Goal: Task Accomplishment & Management: Manage account settings

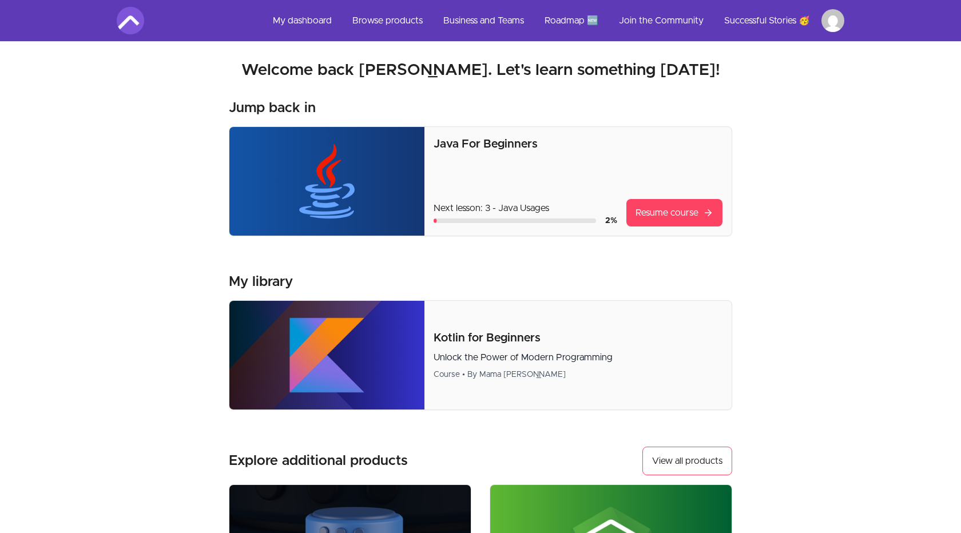
click at [832, 23] on html "Skip to main content Main menu Includes navigation links and user settings My d…" at bounding box center [480, 454] width 961 height 909
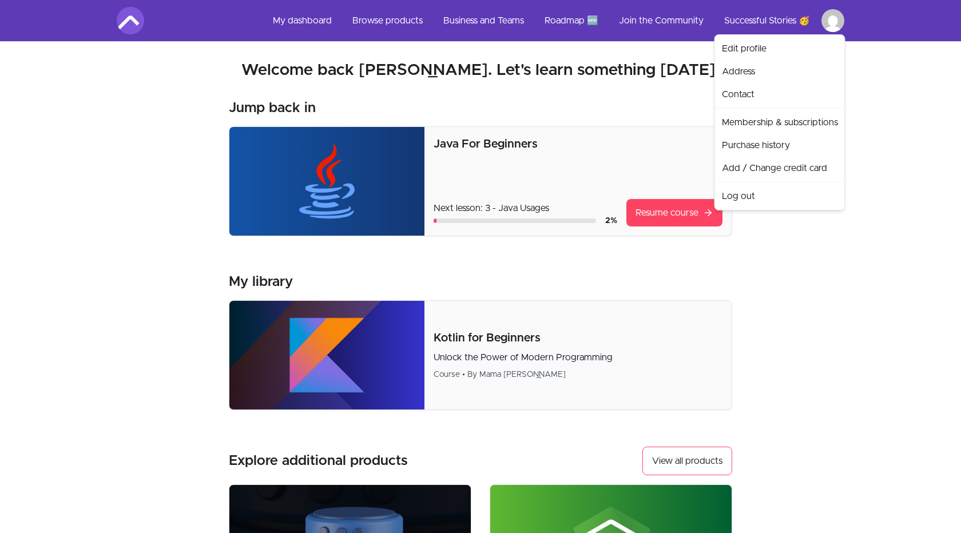
click at [899, 143] on html "Skip to main content Main menu Includes navigation links and user settings My d…" at bounding box center [480, 454] width 961 height 909
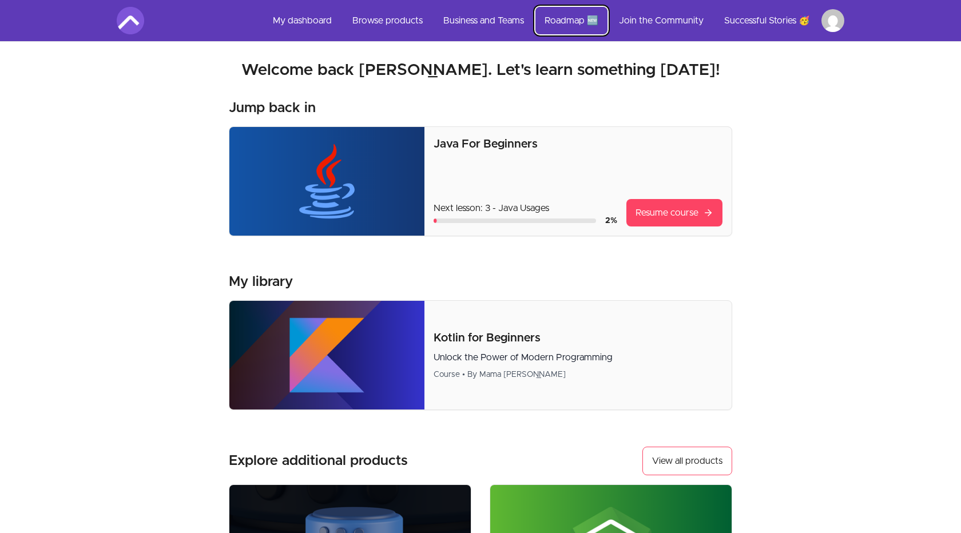
click at [568, 21] on link "Roadmap 🆕" at bounding box center [571, 20] width 72 height 27
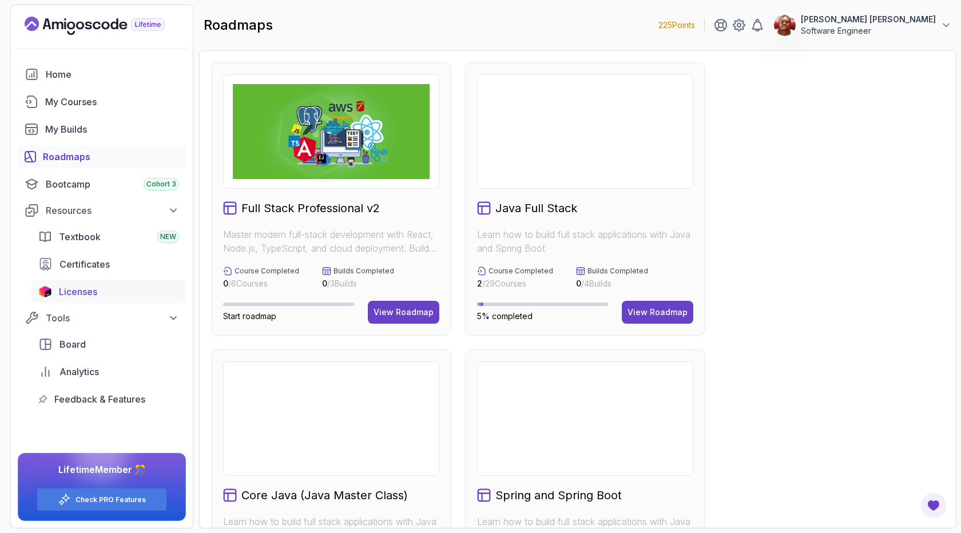
click at [76, 292] on span "Licenses" at bounding box center [78, 292] width 38 height 14
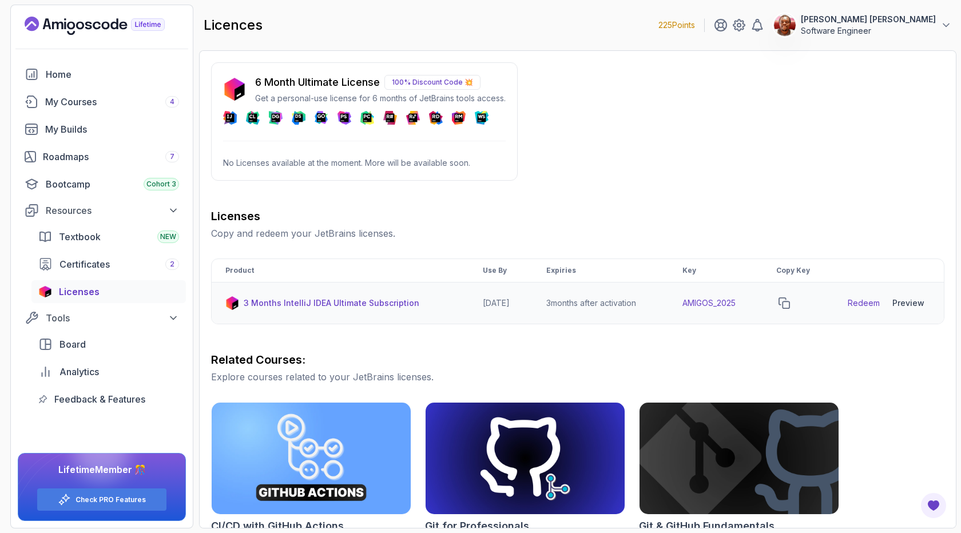
drag, startPoint x: 870, startPoint y: 302, endPoint x: 916, endPoint y: 305, distance: 46.4
click at [916, 305] on div "Preview" at bounding box center [908, 302] width 32 height 11
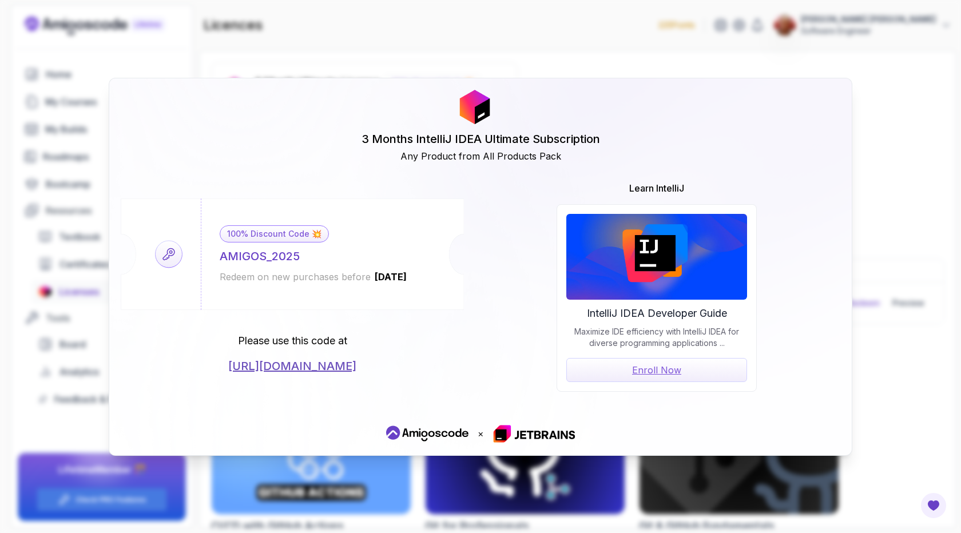
click at [879, 149] on div "3 Months IntelliJ IDEA Ultimate Subscription Any Product from All Products Pack…" at bounding box center [480, 266] width 961 height 533
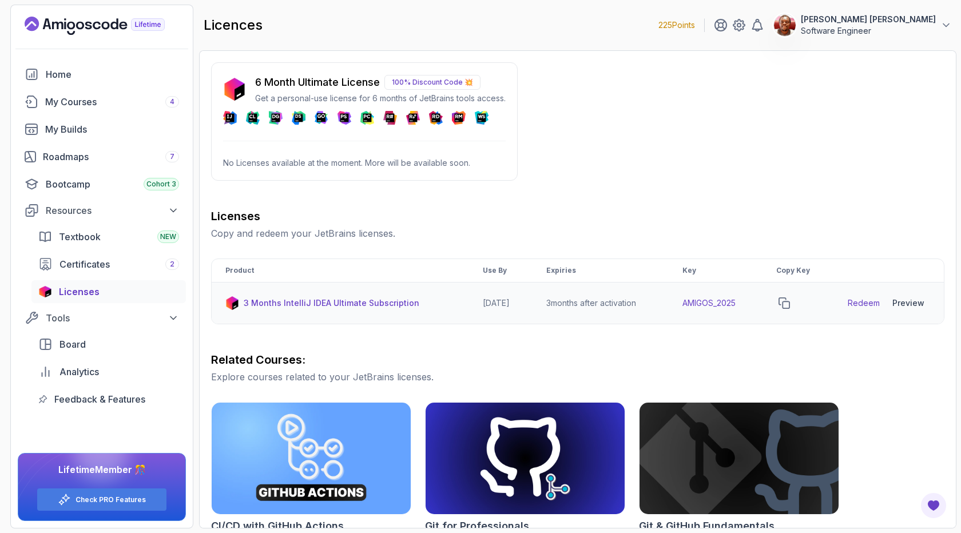
click at [865, 300] on link "Redeem" at bounding box center [863, 302] width 32 height 11
click at [787, 305] on icon "copy-button" at bounding box center [783, 302] width 11 height 11
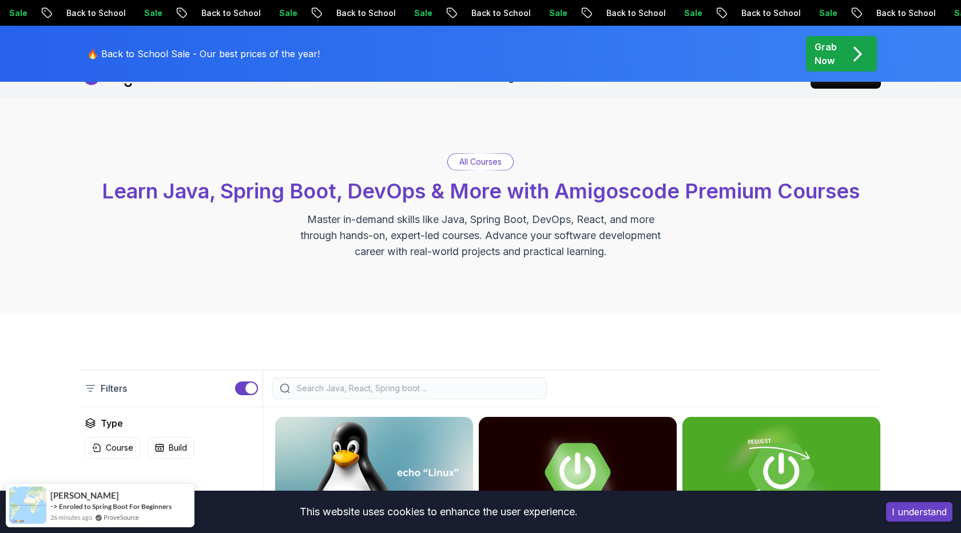
scroll to position [17, 0]
